Goal: Navigation & Orientation: Understand site structure

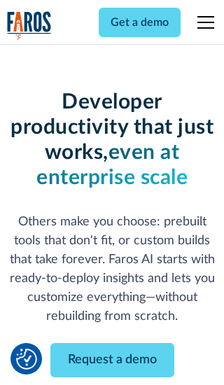
scroll to position [168, 0]
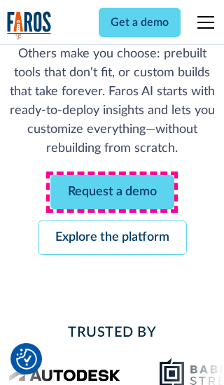
click at [112, 192] on link "Request a demo" at bounding box center [112, 192] width 124 height 34
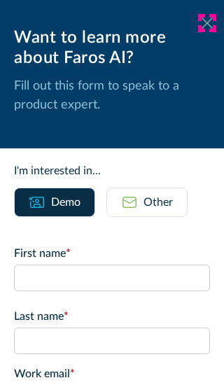
click at [207, 23] on icon at bounding box center [207, 23] width 11 height 11
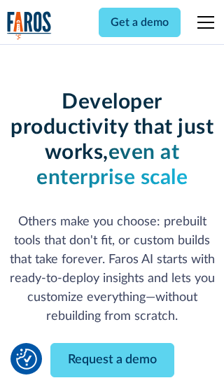
scroll to position [214, 0]
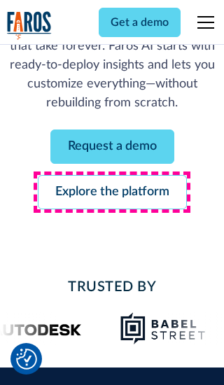
click at [112, 192] on link "Explore the platform" at bounding box center [112, 192] width 149 height 34
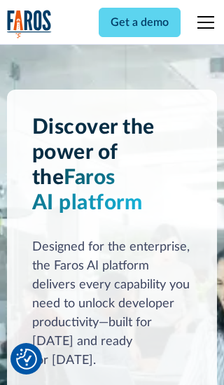
scroll to position [10527, 0]
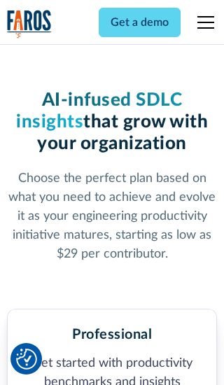
scroll to position [2172, 0]
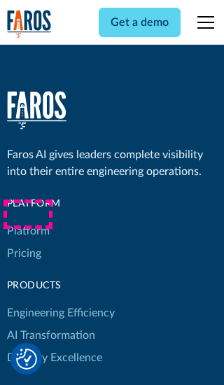
click at [27, 220] on link "Platform" at bounding box center [28, 231] width 43 height 22
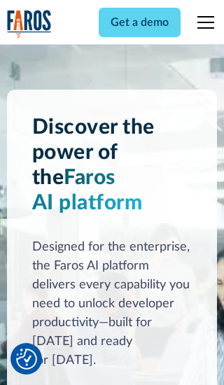
scroll to position [10955, 0]
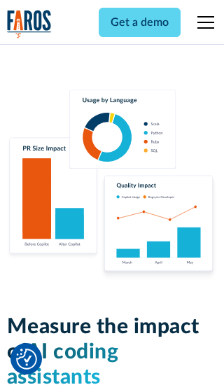
scroll to position [8642, 0]
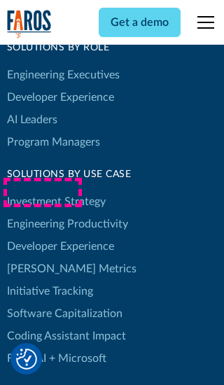
click at [42, 258] on link "[PERSON_NAME] Metrics" at bounding box center [72, 269] width 130 height 22
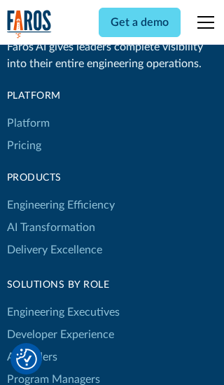
scroll to position [6136, 0]
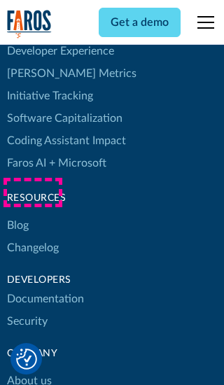
scroll to position [6316, 0]
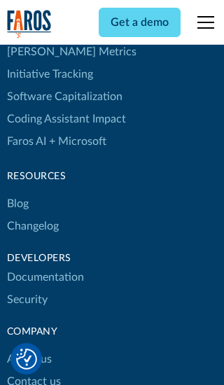
click at [32, 215] on link "Changelog" at bounding box center [33, 226] width 52 height 22
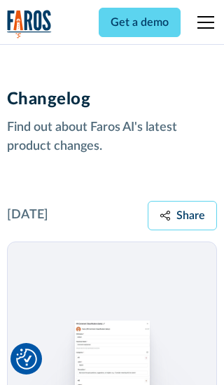
scroll to position [16927, 0]
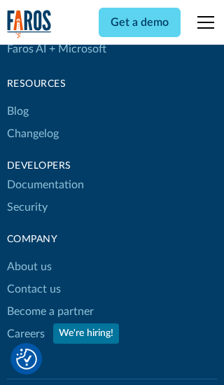
click at [29, 256] on link "About us" at bounding box center [29, 267] width 45 height 22
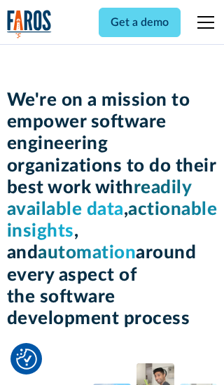
scroll to position [4833, 0]
